Goal: Use online tool/utility: Use online tool/utility

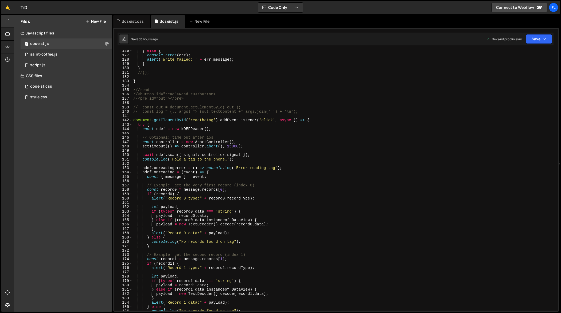
scroll to position [545, 0]
click at [133, 90] on div "} else { console . error ( err ) ; alert ( 'Write failed: ' + err . message ) ;…" at bounding box center [344, 184] width 424 height 270
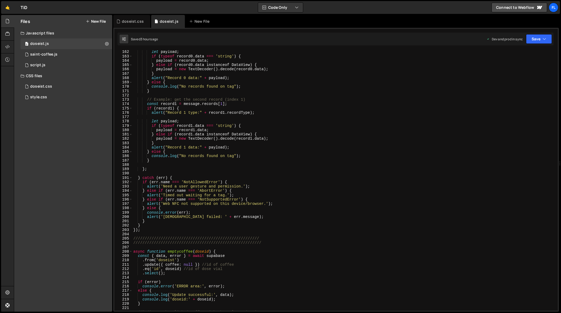
scroll to position [700, 0]
click at [159, 230] on div "let payload ; if ( typeof record0 . data === 'string' ) { payload = record0 . d…" at bounding box center [344, 185] width 424 height 270
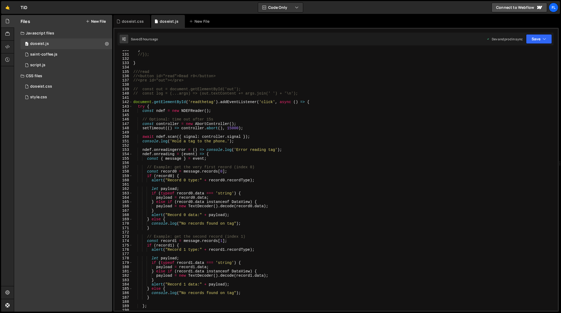
scroll to position [555, 0]
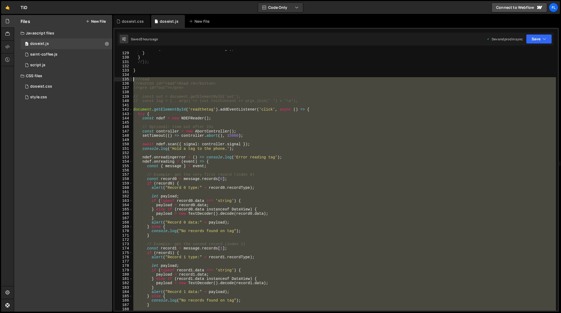
click at [133, 79] on div "alert ( 'Write failed: ' + err . message ) ; } } //}); } ///read //<button id="…" at bounding box center [344, 182] width 424 height 270
click at [407, 222] on div "alert ( 'Write failed: ' + err . message ) ; } } //}); } ///read //<button id="…" at bounding box center [344, 180] width 424 height 261
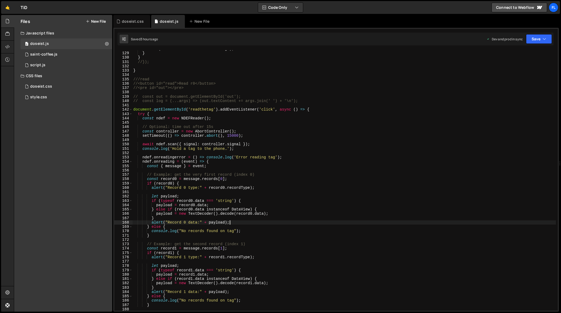
type textarea "});"
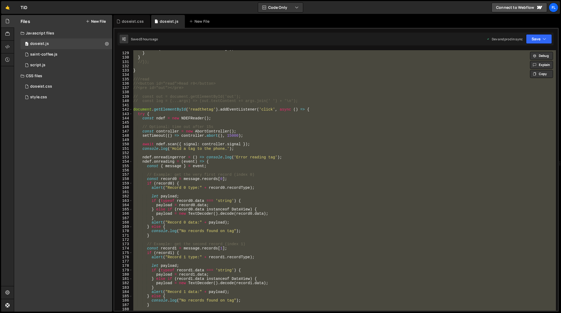
paste textarea
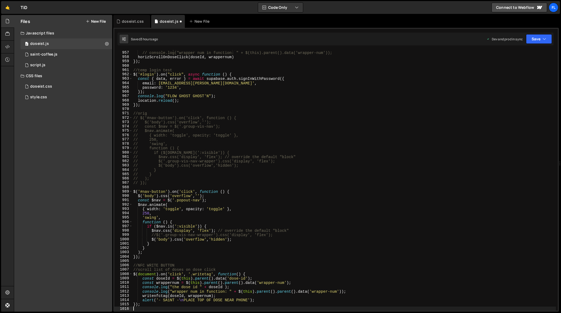
scroll to position [4170, 0]
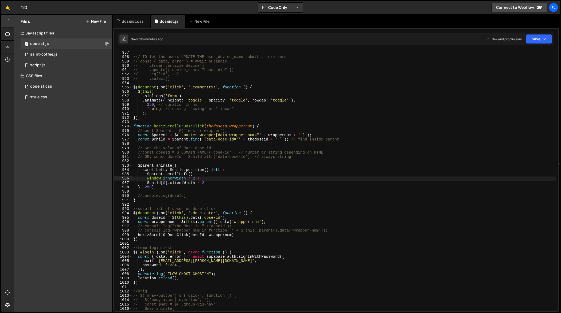
click at [218, 178] on div "// }); /// TO let the users UPDATE THE user_device_name submit a form here // c…" at bounding box center [344, 181] width 424 height 270
type textarea "});"
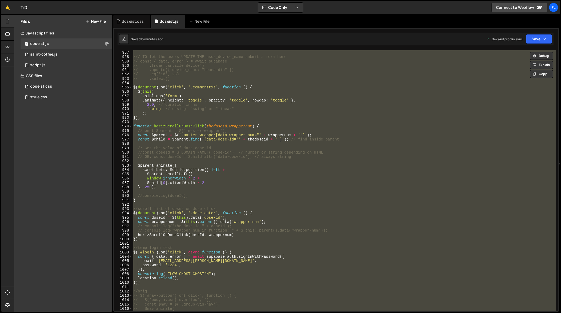
paste textarea
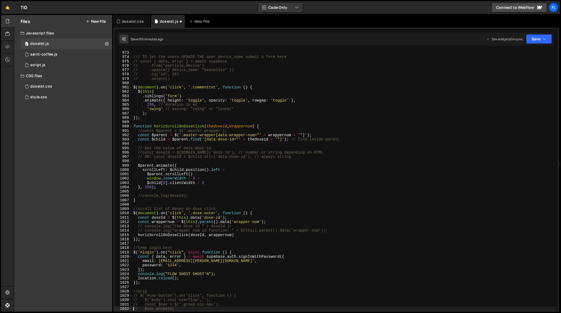
scroll to position [4239, 0]
click at [249, 157] on div "// }); /// TO let the users UPDATE THE user_device_name submit a form here // c…" at bounding box center [344, 181] width 424 height 270
click at [245, 141] on div "// }); /// TO let the users UPDATE THE user_device_name submit a form here // c…" at bounding box center [344, 181] width 424 height 270
type textarea "});"
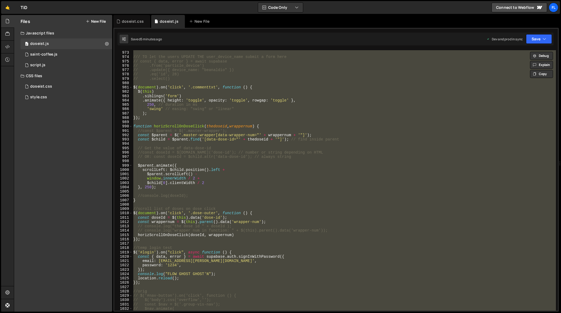
paste textarea
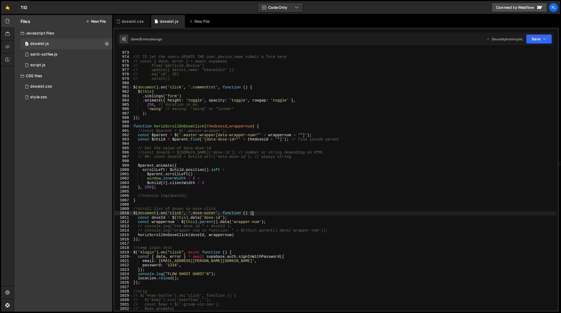
click at [370, 213] on div "// }); /// TO let the users UPDATE THE user_device_name submit a form here // c…" at bounding box center [344, 181] width 424 height 270
type textarea "});"
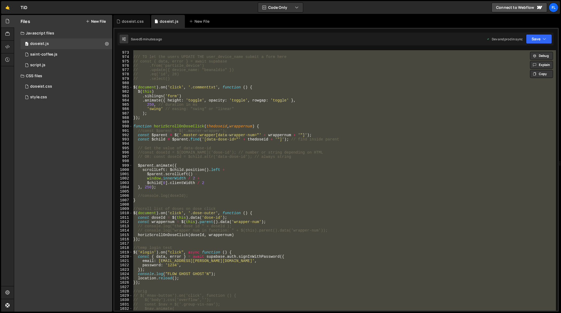
paste textarea
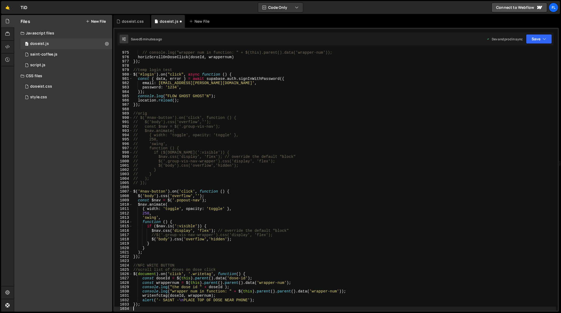
type textarea "// $nav.animate("
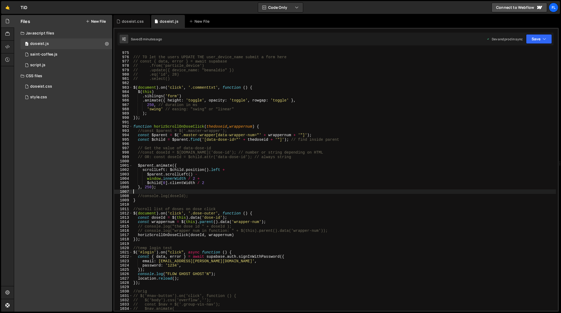
click at [372, 193] on div "// }); /// TO let the users UPDATE THE user_device_name submit a form here // c…" at bounding box center [344, 181] width 424 height 270
type textarea "});"
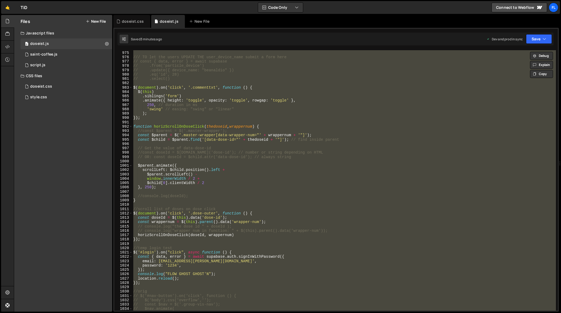
paste textarea
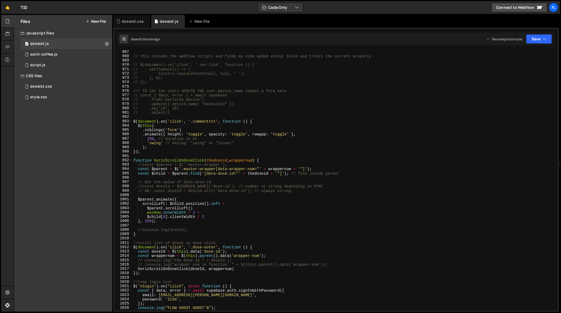
scroll to position [4215, 0]
click at [209, 147] on div "// this reloads the webflow scripts and finds my code added anchor links and tr…" at bounding box center [344, 184] width 424 height 270
type textarea "});"
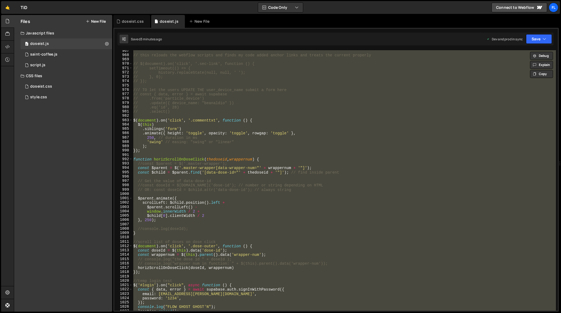
paste textarea
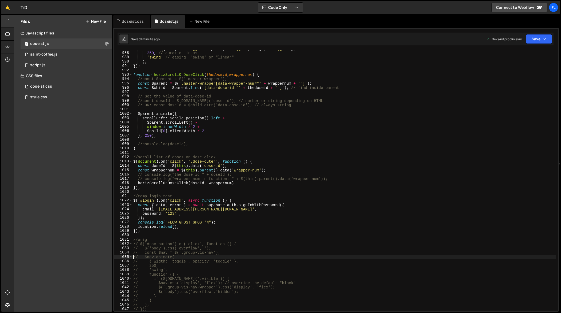
scroll to position [4304, 0]
click at [411, 196] on div ". animate ({ height : 'toggle' , opacity : 'toggle' , rowgap : 'toggle' } , 250…" at bounding box center [344, 182] width 424 height 270
type textarea "});"
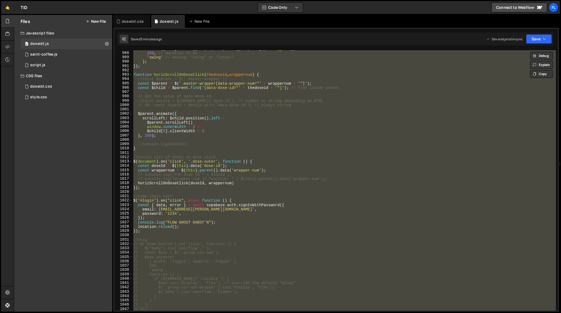
paste textarea
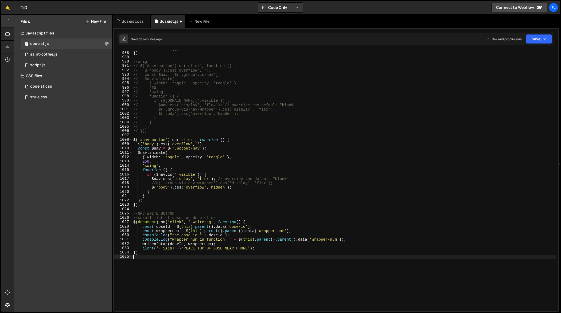
type textarea "// $nav.animate("
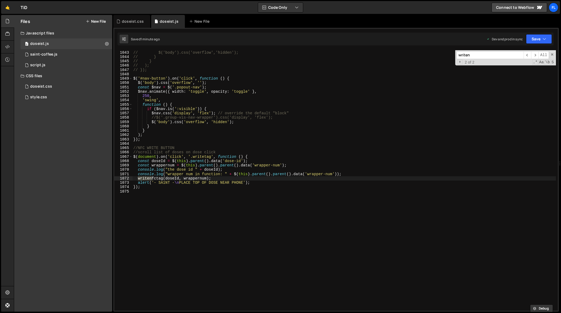
scroll to position [4544, 0]
type input "writenfc"
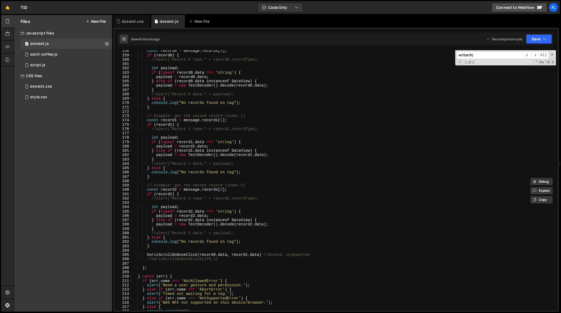
scroll to position [688, 0]
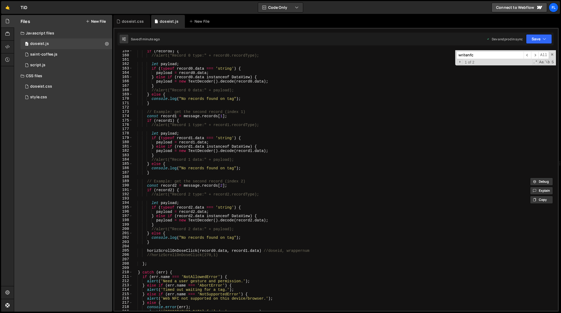
click at [320, 253] on div "if ( record0 ) { //alert("Record 0 type:" + record0.recordType); let payload ; …" at bounding box center [344, 184] width 424 height 270
type textarea "horizScrollOnDoseClick([DOMAIN_NAME], [DOMAIN_NAME]) //doseid, wrappernum"
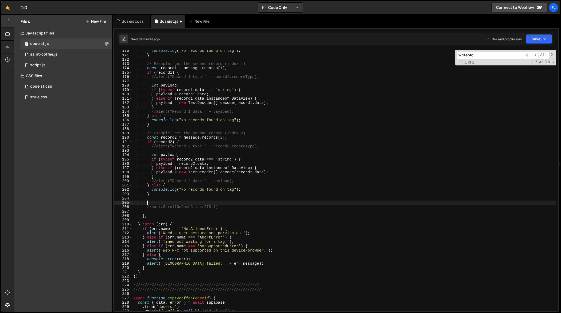
scroll to position [737, 0]
click at [196, 271] on div "console . log ( "No records found on tag" ) ; } // Example: get the second reco…" at bounding box center [344, 182] width 424 height 270
click at [188, 268] on div "console . log ( "No records found on tag" ) ; } // Example: get the second reco…" at bounding box center [344, 182] width 424 height 270
click at [185, 271] on div "console . log ( "No records found on tag" ) ; } // Example: get the second reco…" at bounding box center [344, 182] width 424 height 270
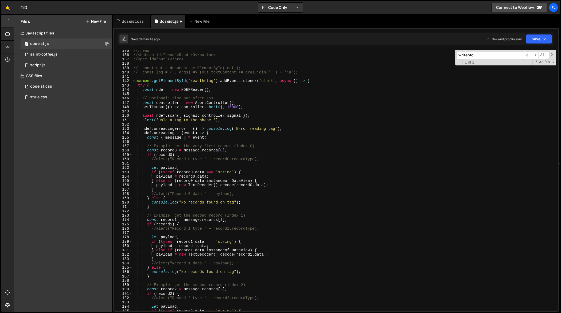
scroll to position [526, 0]
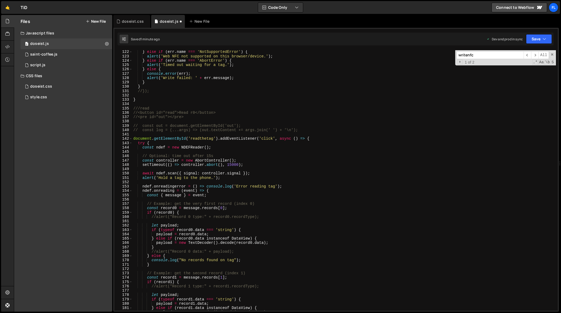
click at [188, 142] on div "} else if ( err . name === 'NotSupportedError' ) { alert ( 'Web NFC not support…" at bounding box center [344, 185] width 424 height 270
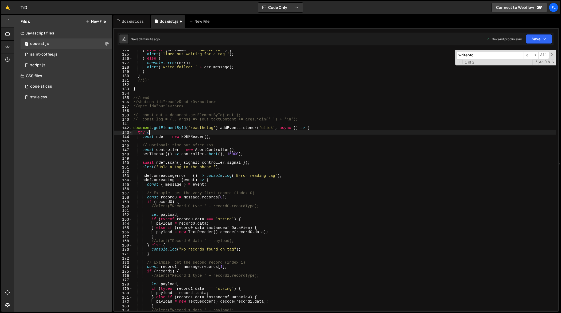
scroll to position [531, 0]
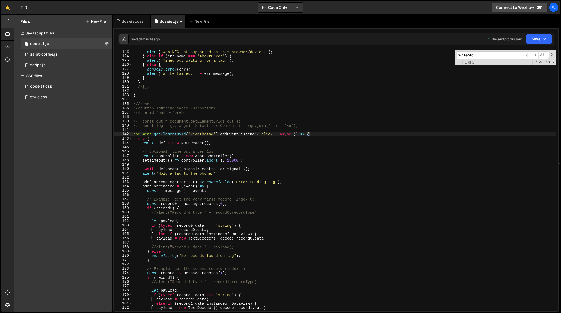
click at [325, 133] on div "alert ( 'Web NFC not supported on this browser/device.' ) ; } else if ( err . n…" at bounding box center [344, 185] width 424 height 270
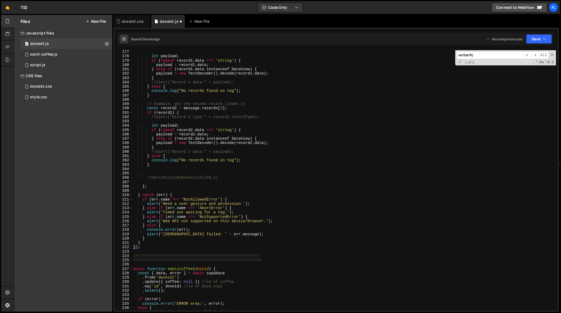
scroll to position [773, 0]
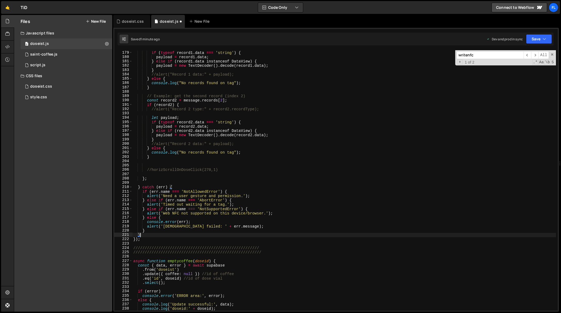
click at [151, 236] on div "let payload ; if ( typeof record1 . data === 'string' ) { payload = record1 . d…" at bounding box center [344, 181] width 424 height 270
type textarea "}"
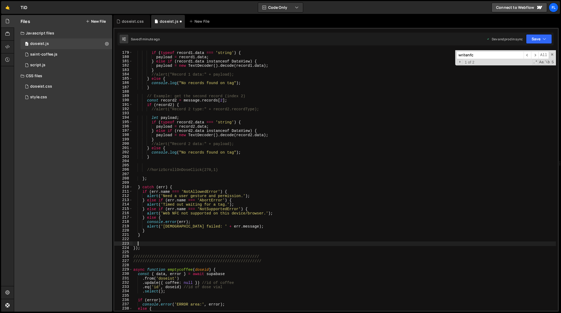
paste textarea "horizScrollOnDoseClick([DOMAIN_NAME], [DOMAIN_NAME]) //doseid, wrappernum"
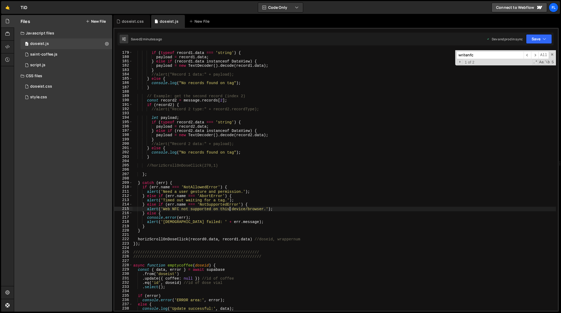
click at [229, 208] on div "let payload ; if ( typeof record1 . data === 'string' ) { payload = record1 . d…" at bounding box center [344, 181] width 424 height 270
type textarea "});"
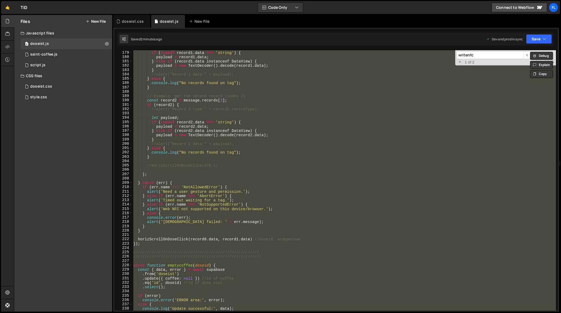
paste textarea
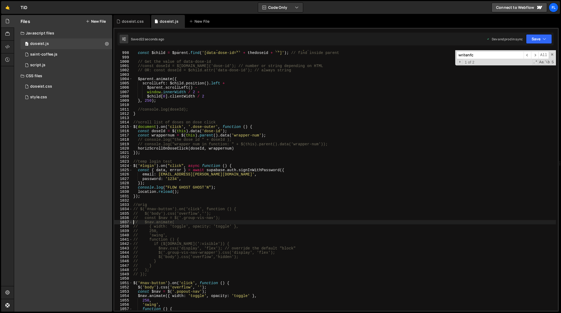
scroll to position [4353, 0]
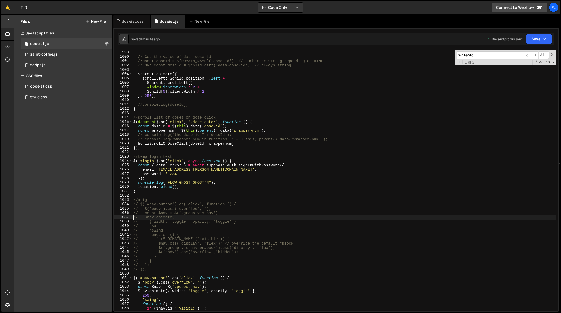
click at [339, 174] on div "// Get the value of data-dose-id //const doseId = $[DOMAIN_NAME]('dose-id'); //…" at bounding box center [344, 185] width 424 height 270
type textarea "});"
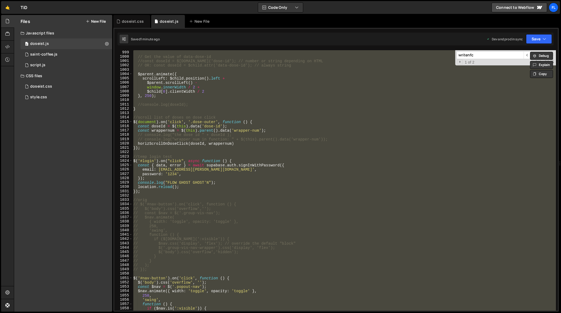
paste textarea
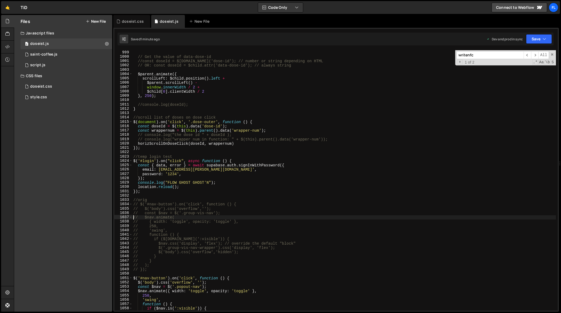
click at [460, 174] on div "// Get the value of data-dose-id //const doseId = $[DOMAIN_NAME]('dose-id'); //…" at bounding box center [344, 185] width 424 height 270
type textarea "});"
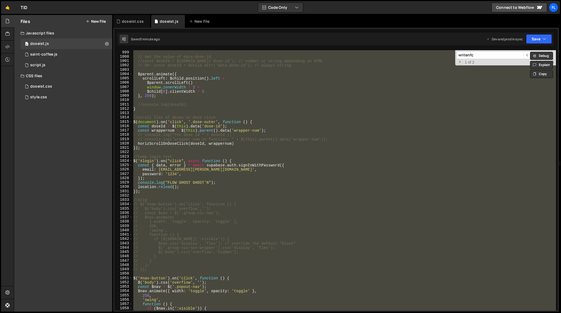
paste textarea
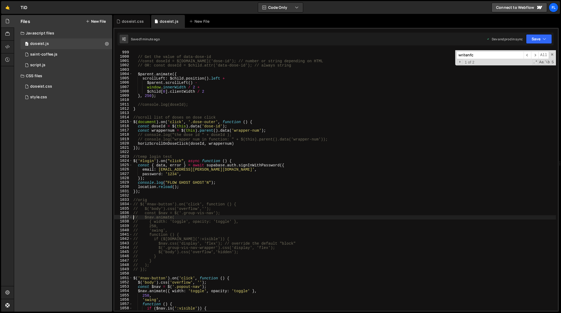
click at [457, 193] on div "// Get the value of data-dose-id //const doseId = $[DOMAIN_NAME]('dose-id'); //…" at bounding box center [344, 185] width 424 height 270
type textarea "});"
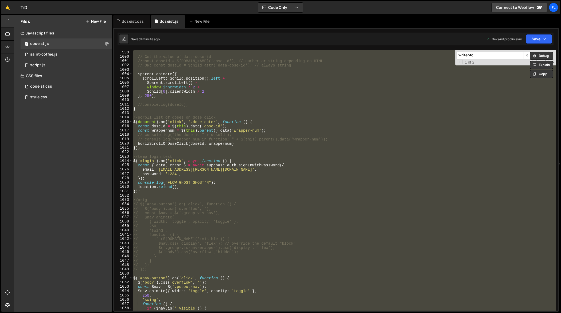
paste textarea
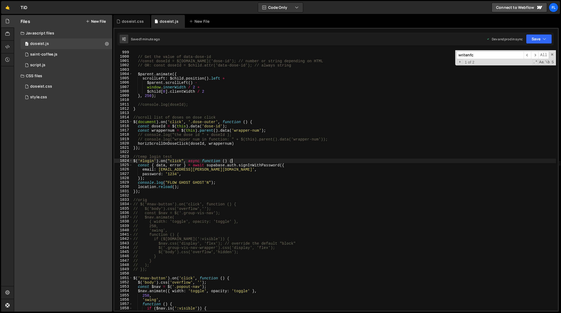
click at [477, 160] on div "// Get the value of data-dose-id //const doseId = $[DOMAIN_NAME]('dose-id'); //…" at bounding box center [344, 185] width 424 height 270
type textarea "});"
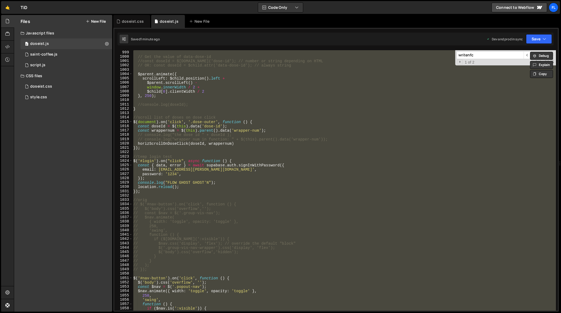
paste textarea
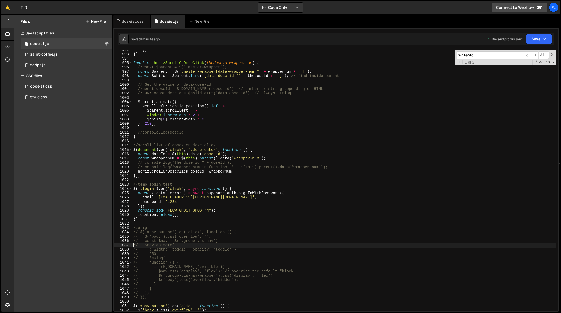
scroll to position [4192, 0]
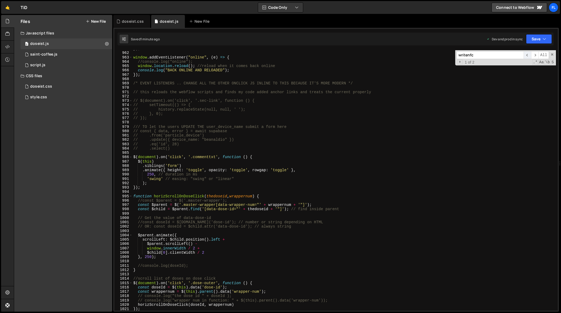
click at [528, 54] on span "​" at bounding box center [527, 55] width 7 height 8
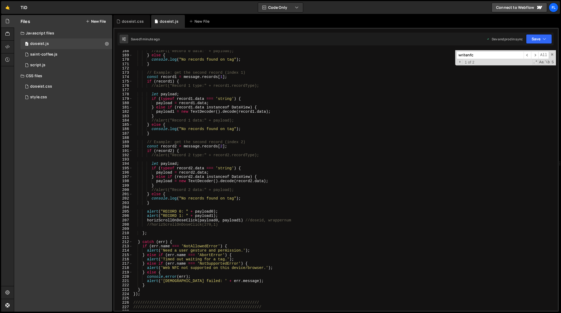
scroll to position [727, 0]
click at [147, 210] on div "//alert("Record 0 data:" + payload); } else { console . log ( "No records found…" at bounding box center [344, 184] width 424 height 270
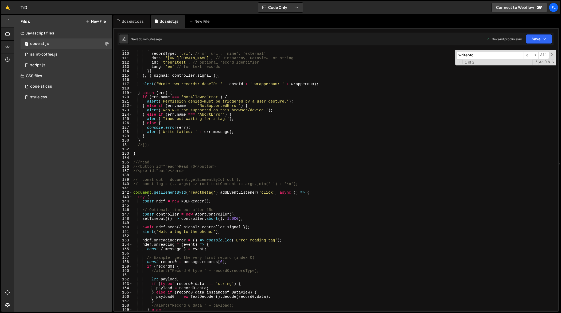
scroll to position [473, 0]
click at [425, 180] on div "{ recordType : 'url' , // or 'url', 'mime', 'external' data : '[URL][DOMAIN_NAM…" at bounding box center [344, 182] width 424 height 270
type textarea "});"
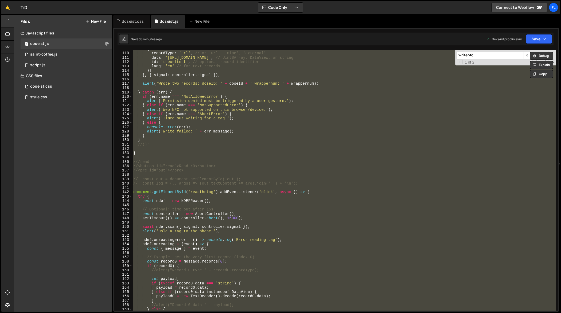
paste textarea
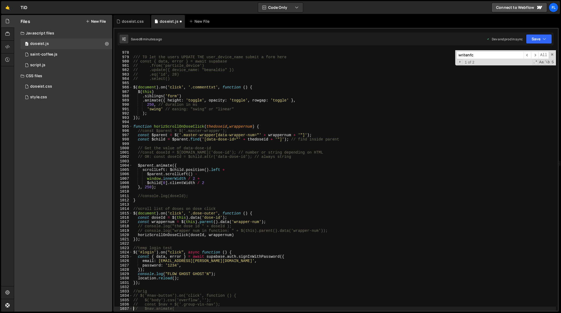
scroll to position [4261, 0]
click at [311, 173] on div "// }); /// TO let the users UPDATE THE user_device_name submit a form here // c…" at bounding box center [344, 181] width 424 height 270
type textarea "});"
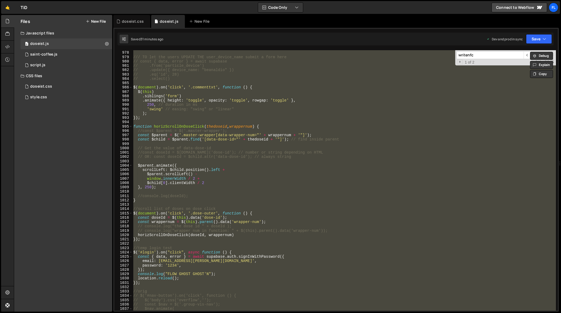
paste textarea
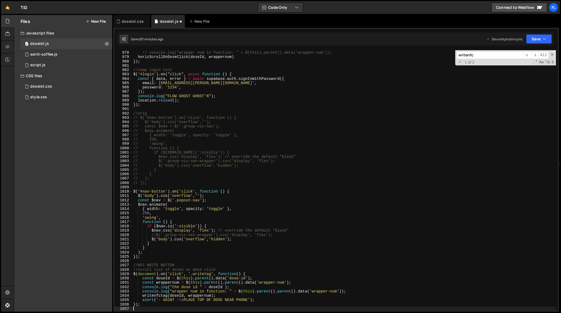
type textarea "// $nav.animate("
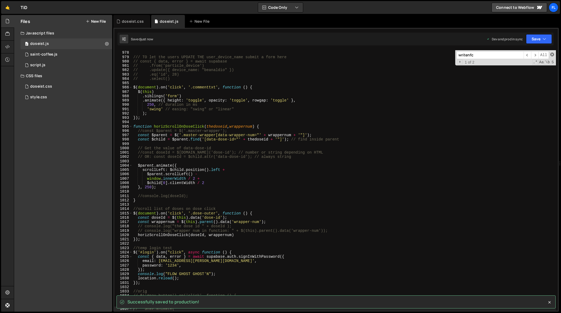
click at [553, 54] on span at bounding box center [553, 55] width 4 height 4
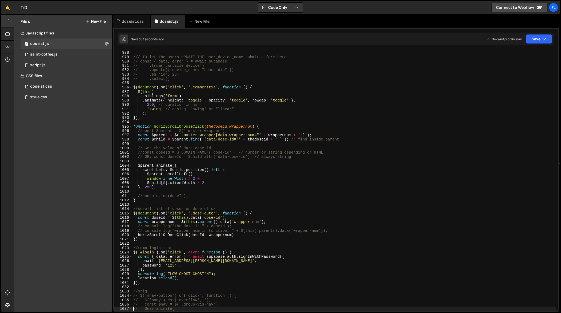
click at [240, 203] on div "// }); /// TO let the users UPDATE THE user_device_name submit a form here // c…" at bounding box center [344, 181] width 424 height 270
type textarea "});"
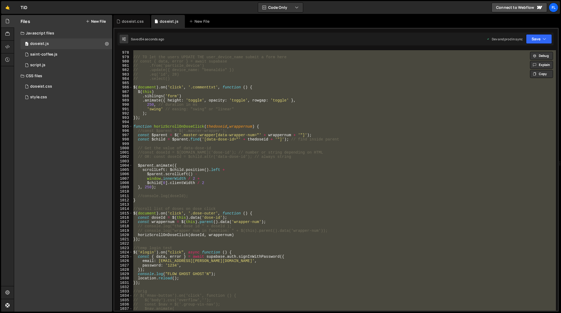
paste textarea
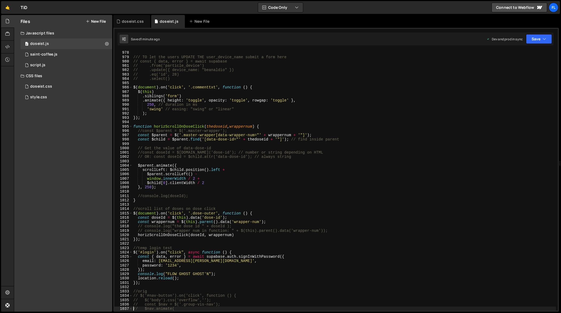
click at [238, 199] on div "// }); /// TO let the users UPDATE THE user_device_name submit a form here // c…" at bounding box center [344, 181] width 424 height 270
type textarea "});"
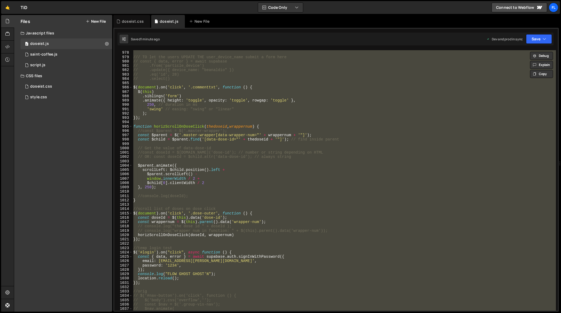
paste textarea
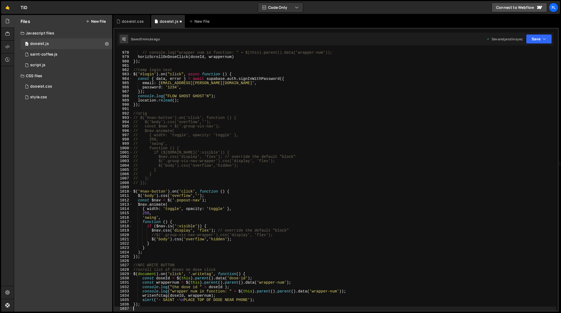
scroll to position [4309, 0]
type textarea "// $nav.animate("
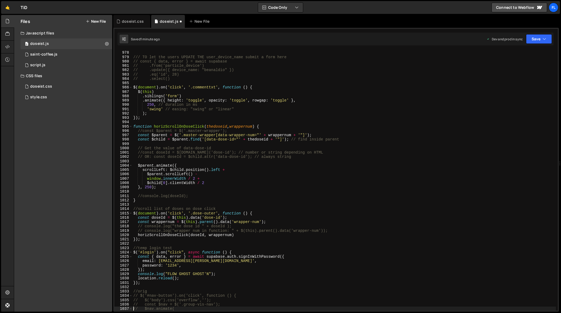
scroll to position [4261, 0]
